Goal: Navigation & Orientation: Find specific page/section

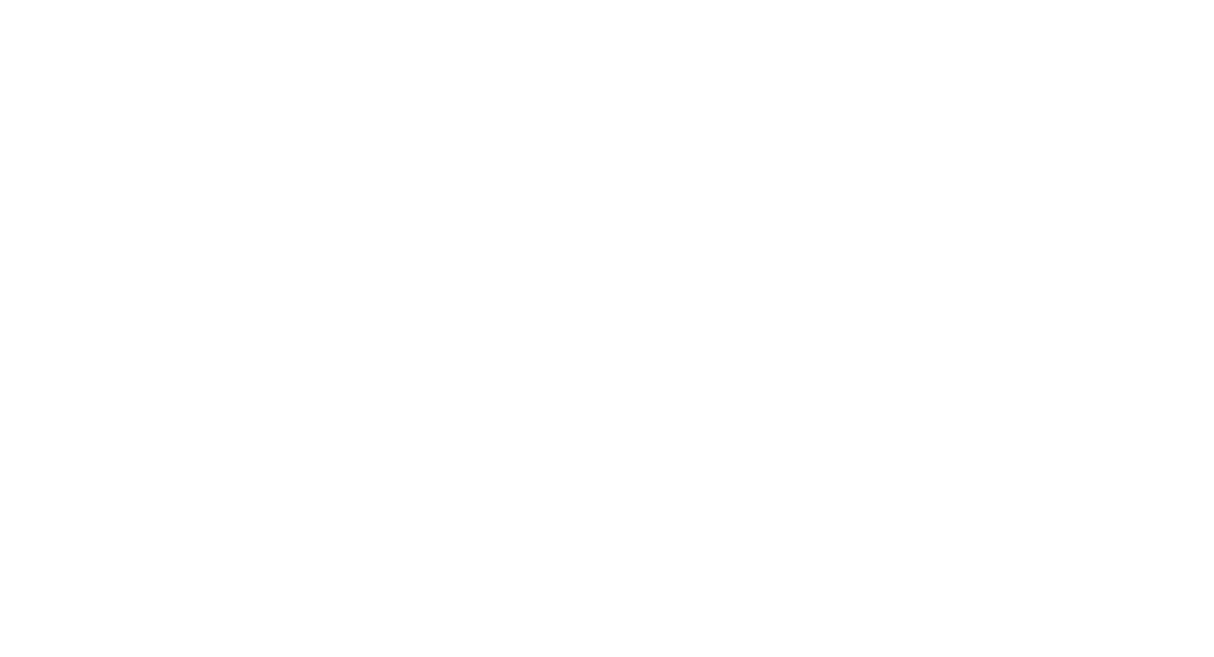
click at [610, 324] on div at bounding box center [607, 328] width 1214 height 657
